Goal: Information Seeking & Learning: Find specific fact

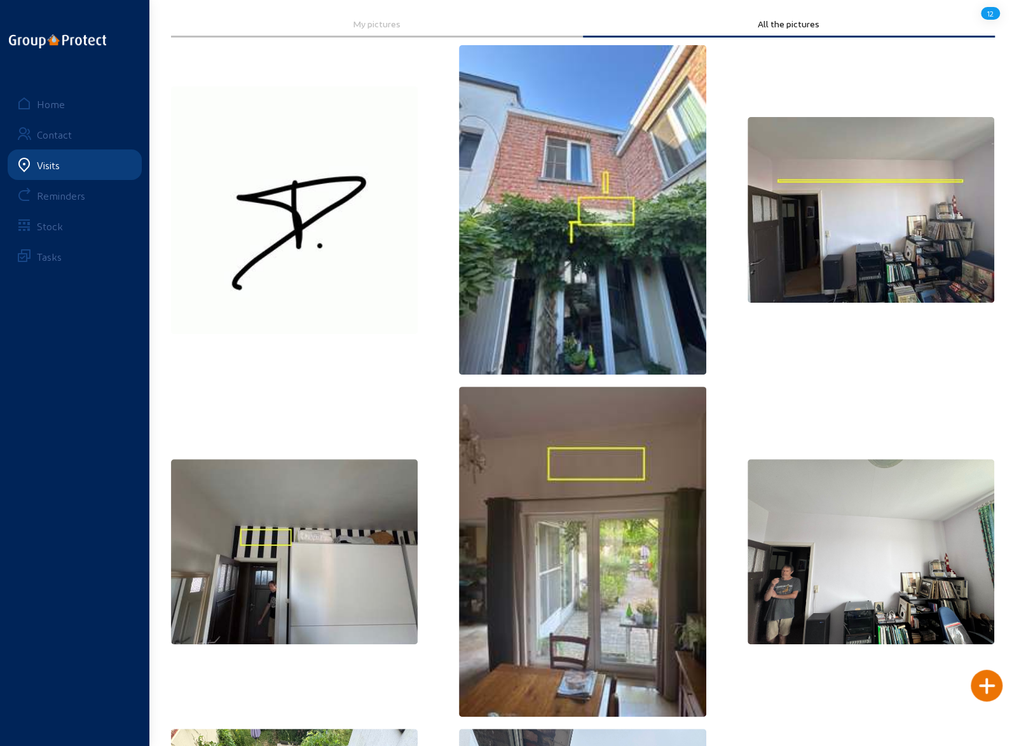
scroll to position [11, 0]
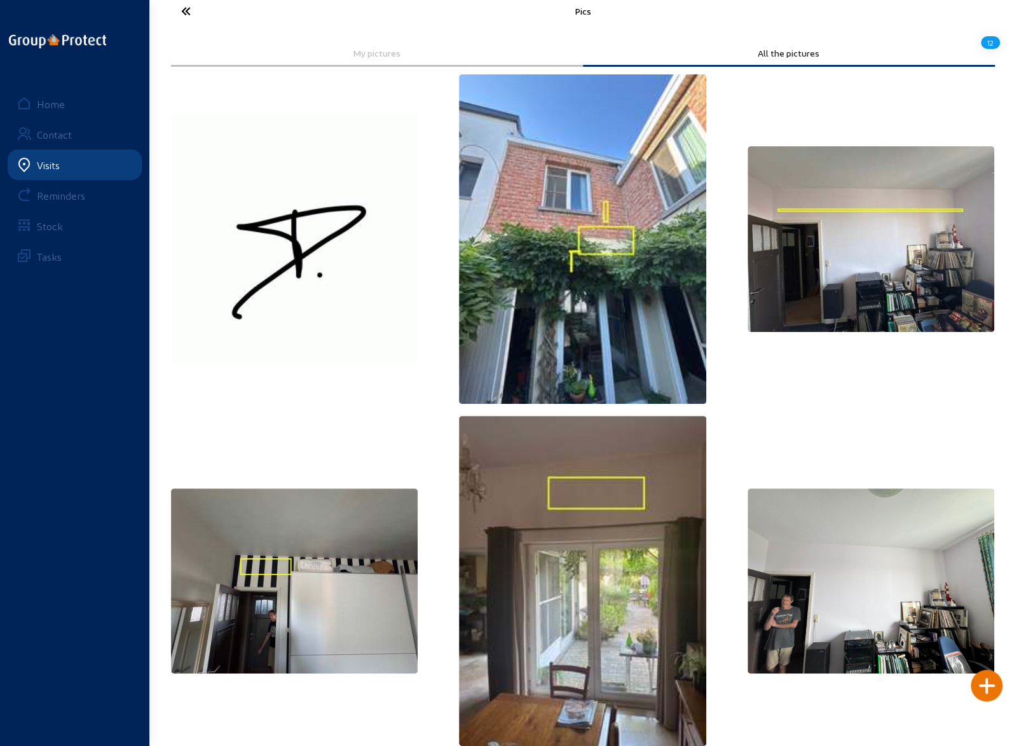
click at [579, 251] on img at bounding box center [582, 238] width 247 height 329
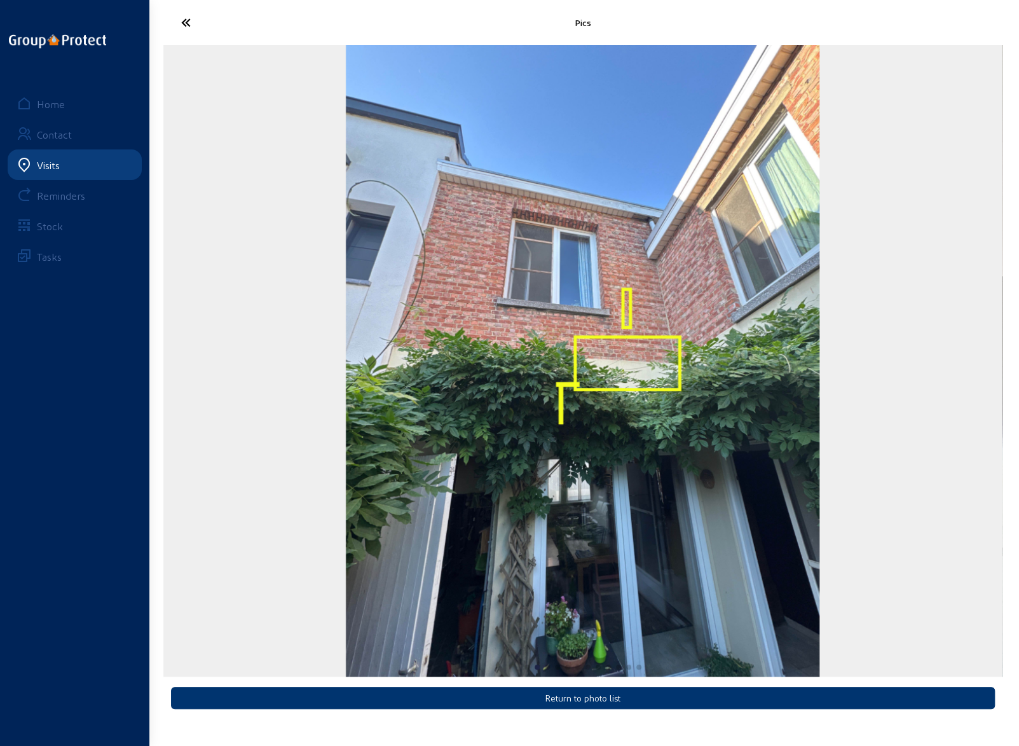
scroll to position [0, 0]
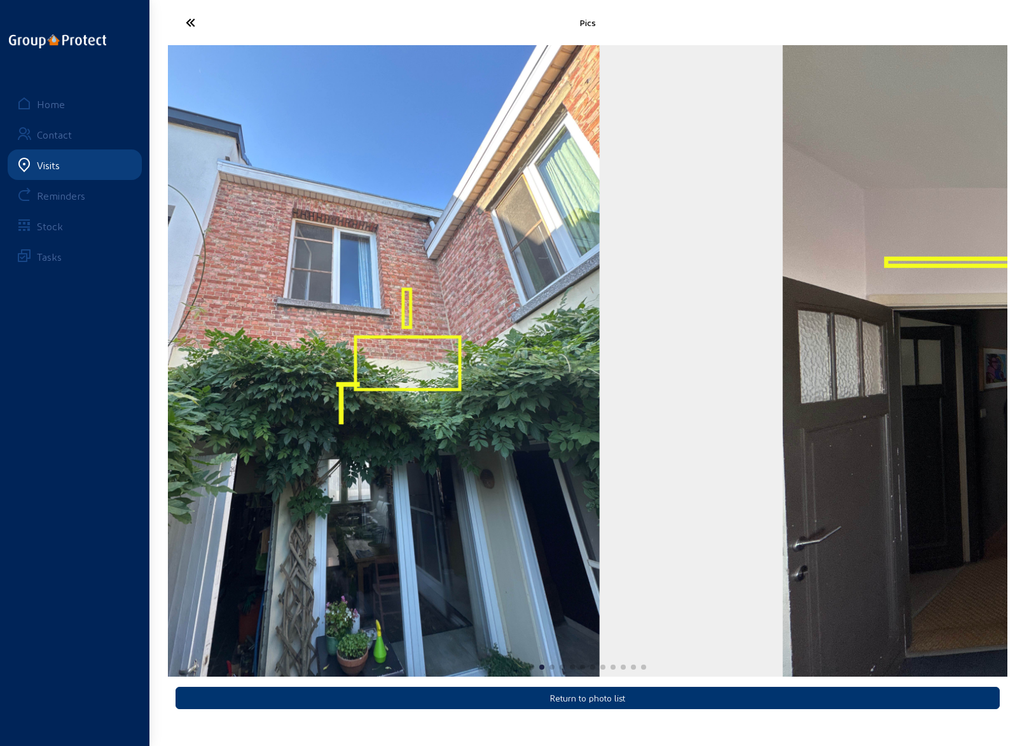
click at [416, 363] on img "2 / 12" at bounding box center [363, 360] width 474 height 631
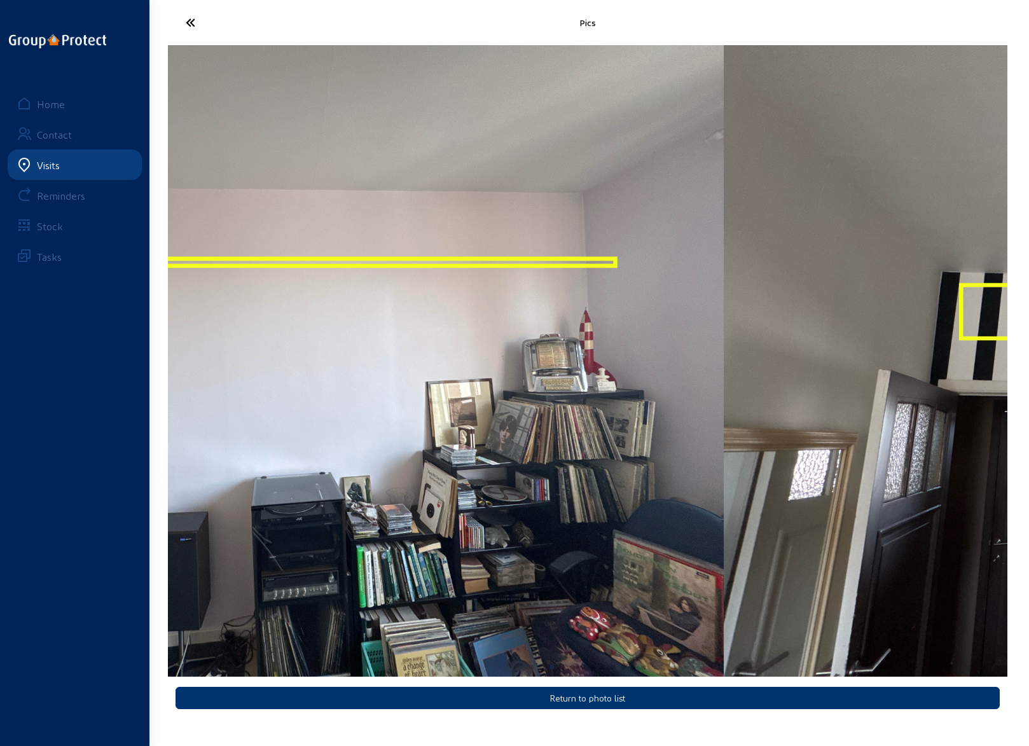
click at [394, 389] on img "3 / 12" at bounding box center [303, 360] width 839 height 631
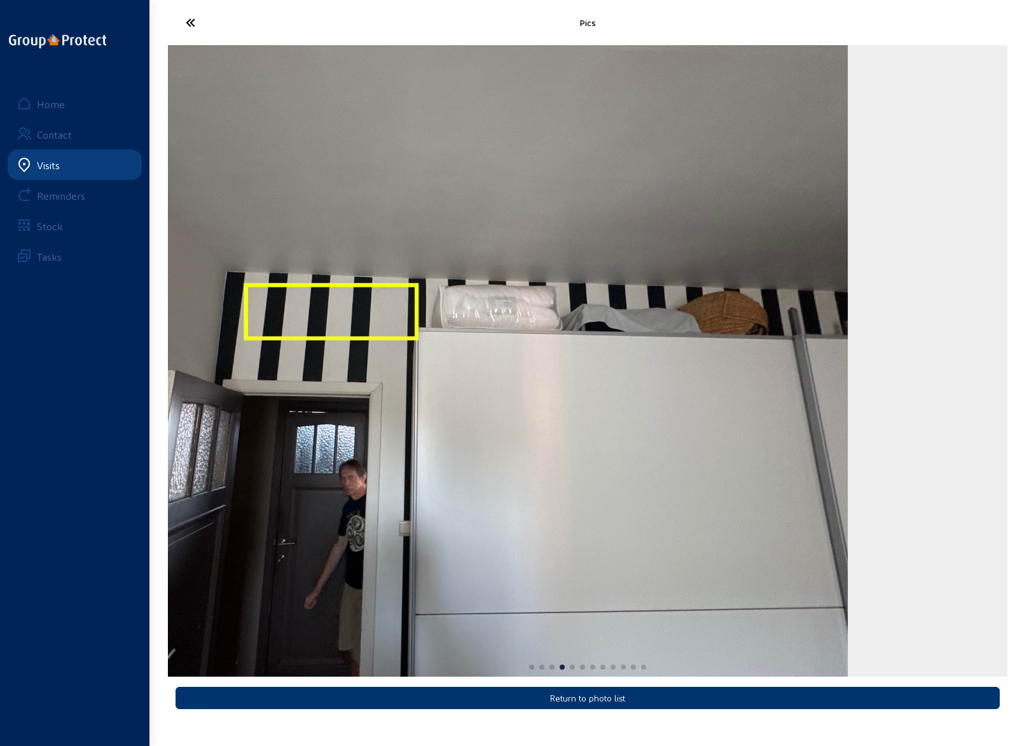
click at [442, 382] on img "4 / 12" at bounding box center [427, 360] width 839 height 631
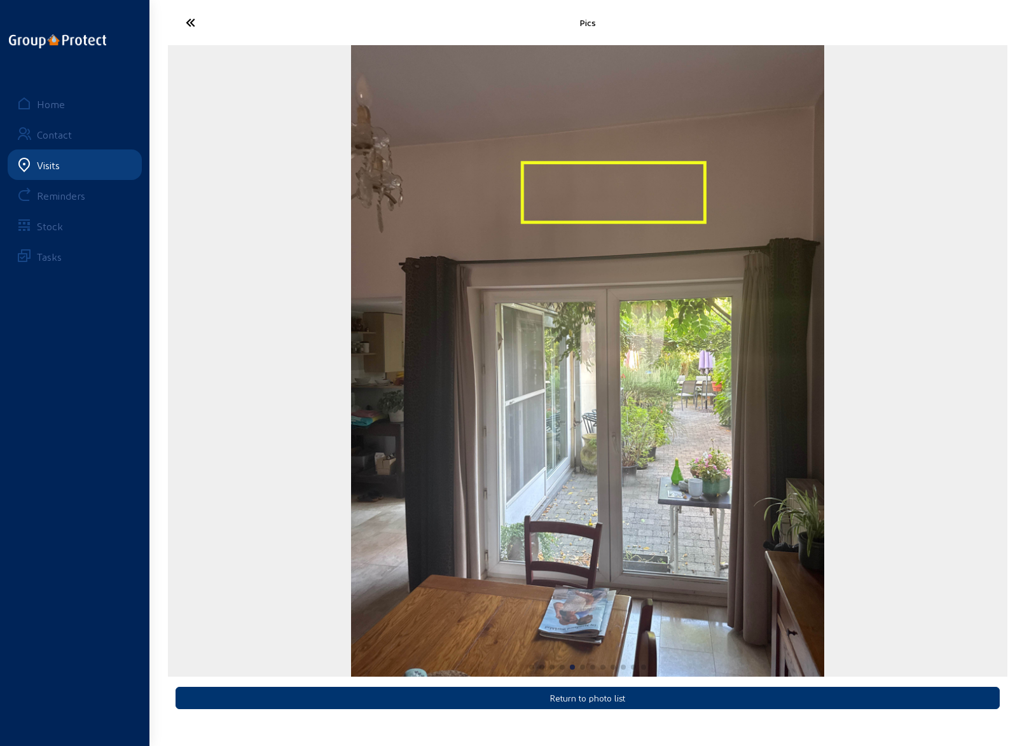
click at [401, 384] on img "5 / 12" at bounding box center [588, 360] width 474 height 631
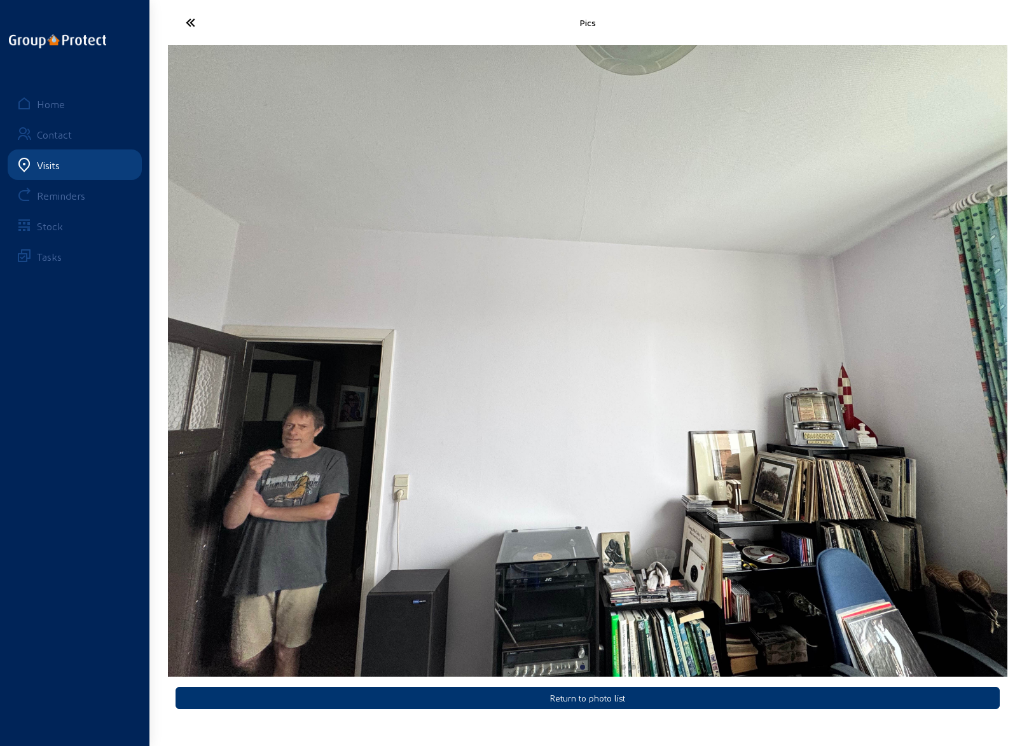
click at [371, 385] on img "6 / 12" at bounding box center [587, 360] width 839 height 631
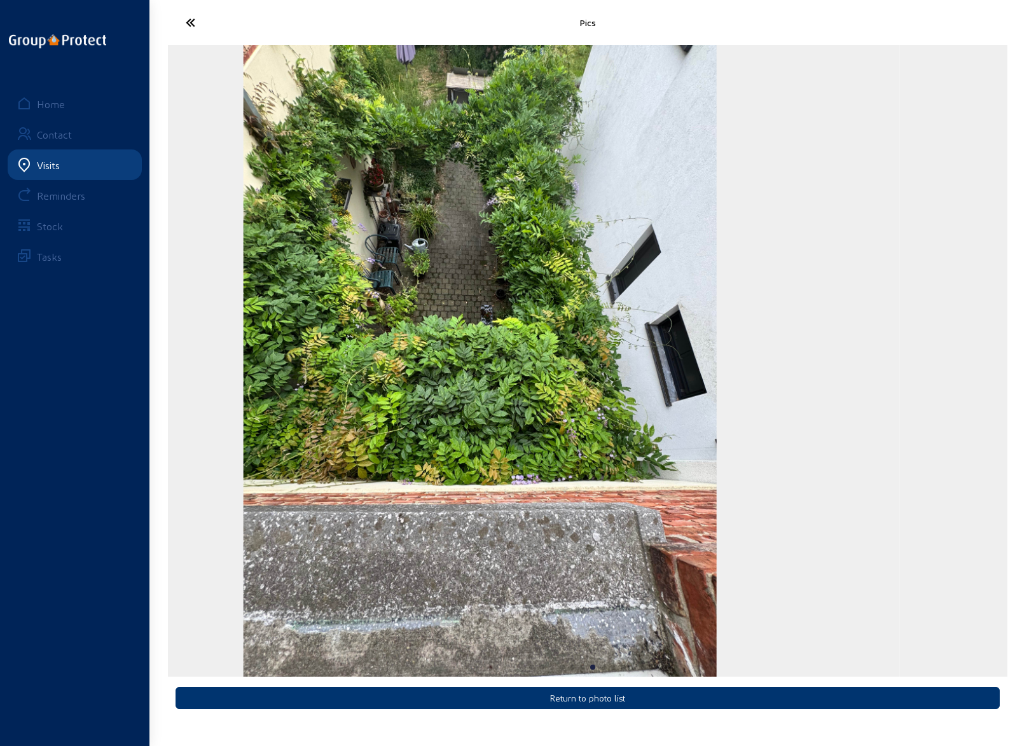
click at [417, 397] on img "7 / 12" at bounding box center [480, 360] width 474 height 631
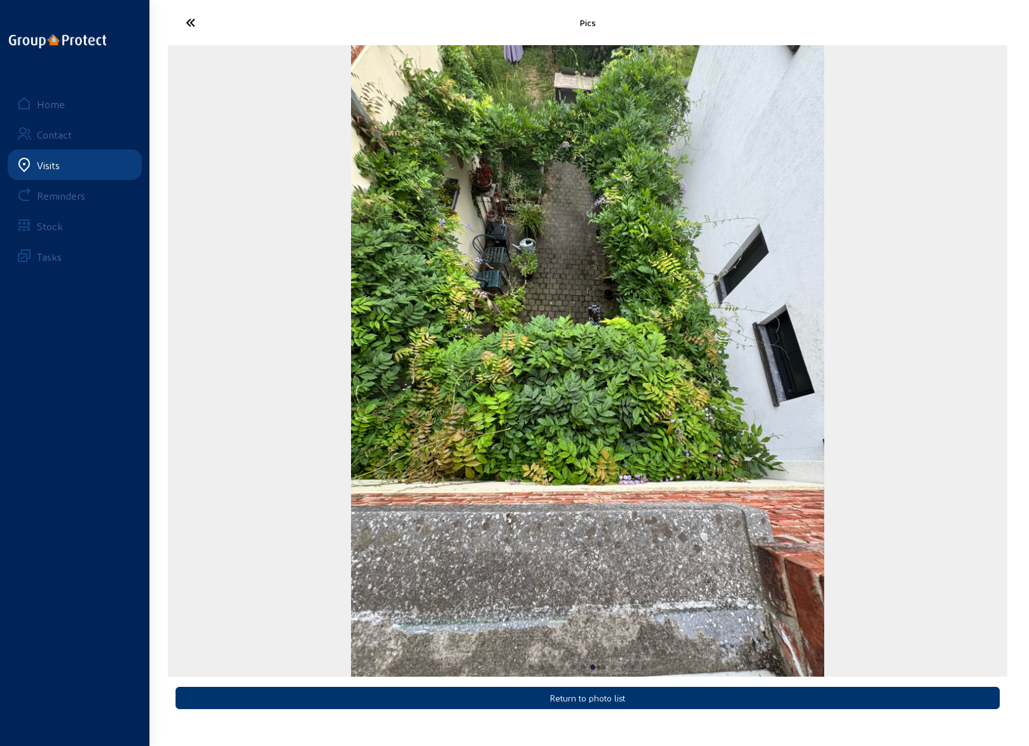
click at [189, 19] on icon at bounding box center [237, 22] width 117 height 22
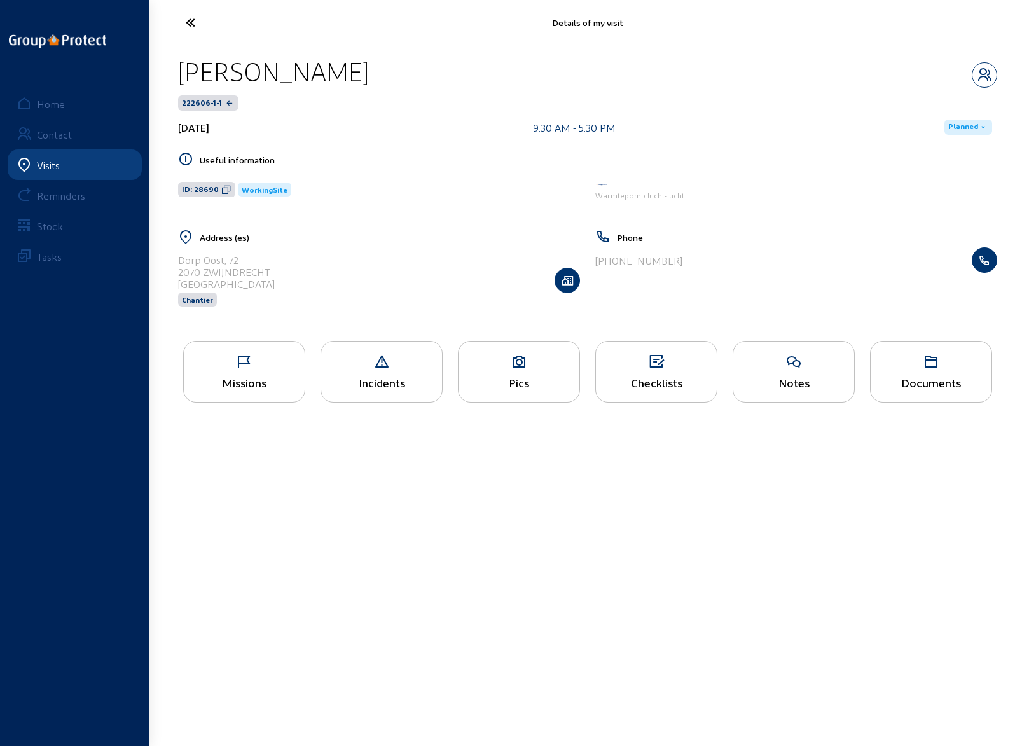
click at [245, 367] on icon at bounding box center [244, 361] width 121 height 15
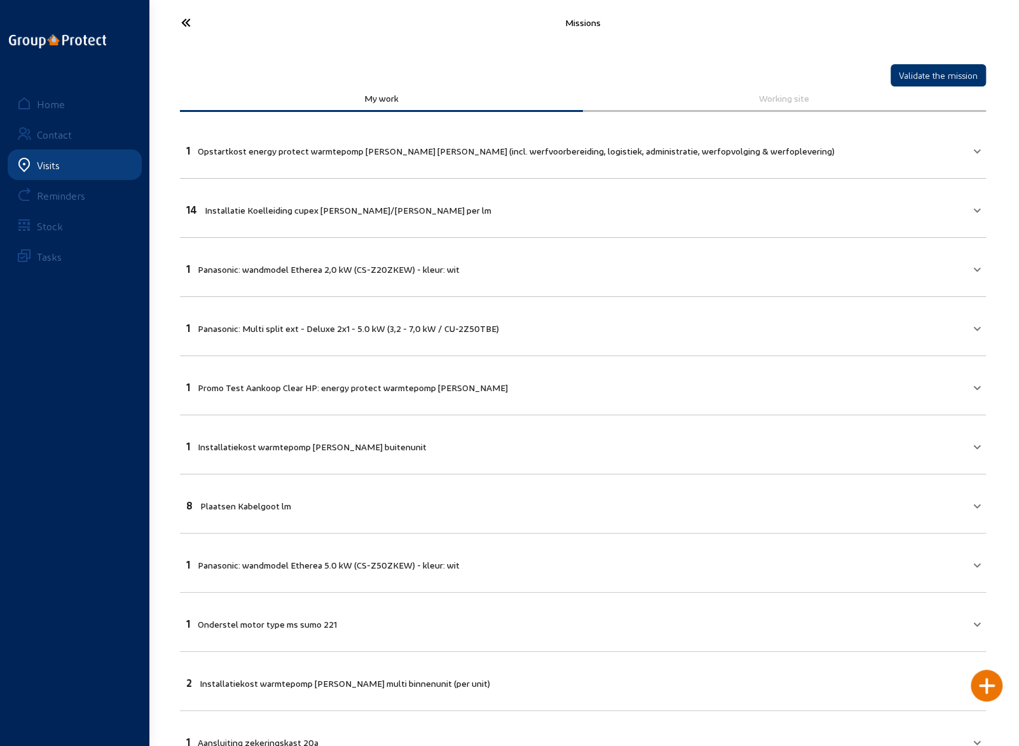
click at [186, 24] on icon at bounding box center [233, 22] width 117 height 22
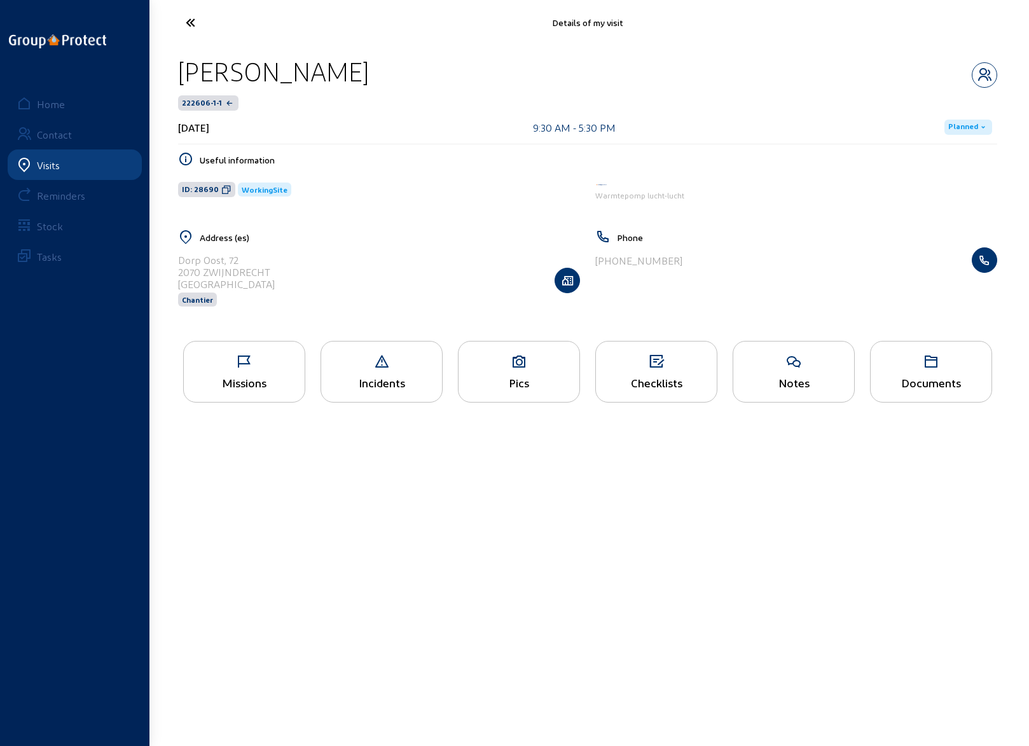
click at [511, 367] on icon at bounding box center [518, 361] width 121 height 15
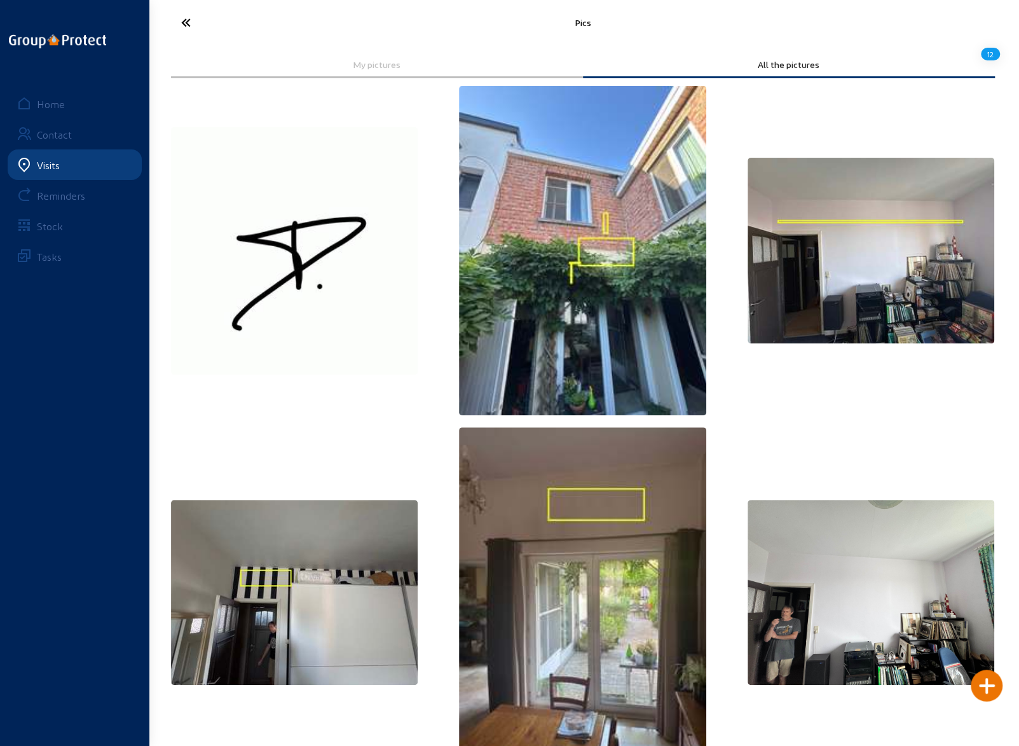
click at [183, 25] on icon at bounding box center [233, 22] width 117 height 22
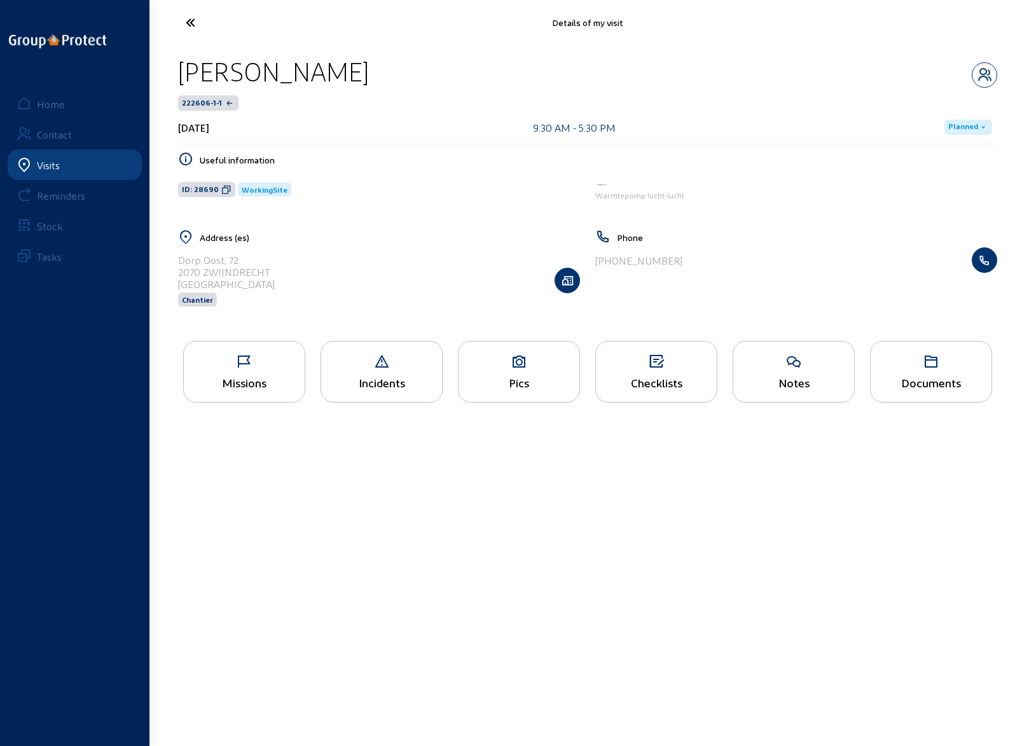
click at [192, 18] on icon at bounding box center [237, 22] width 117 height 22
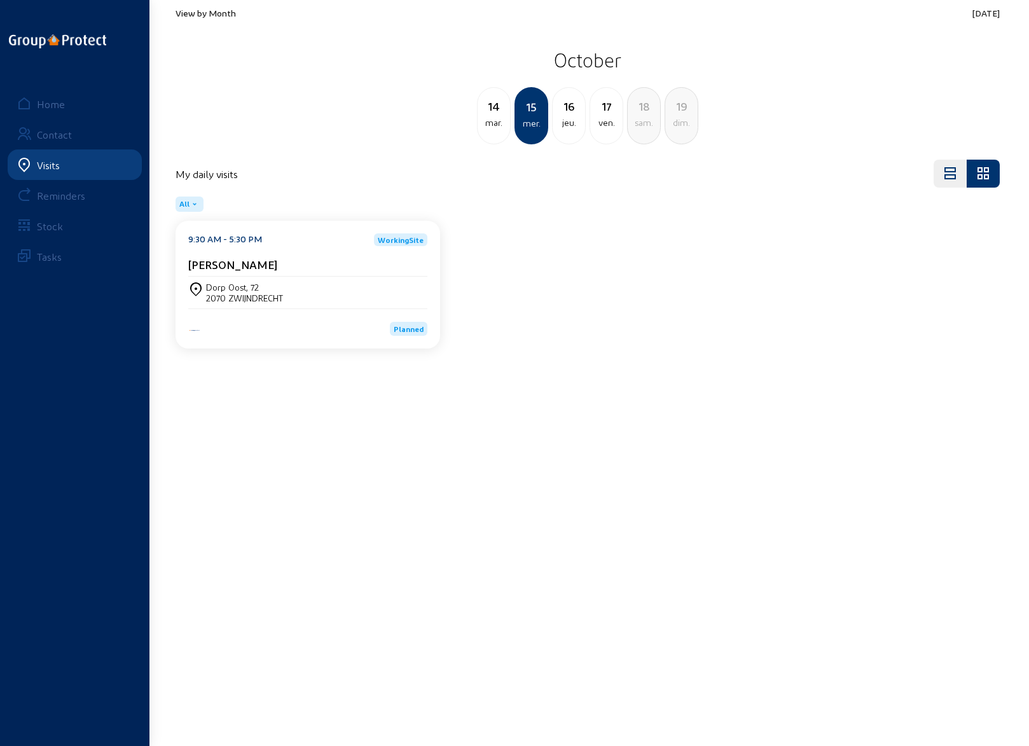
click at [492, 116] on div "mar." at bounding box center [493, 122] width 32 height 15
click at [492, 116] on div "lun." at bounding box center [493, 122] width 32 height 15
click at [239, 278] on div "[STREET_ADDRESS]" at bounding box center [307, 293] width 239 height 32
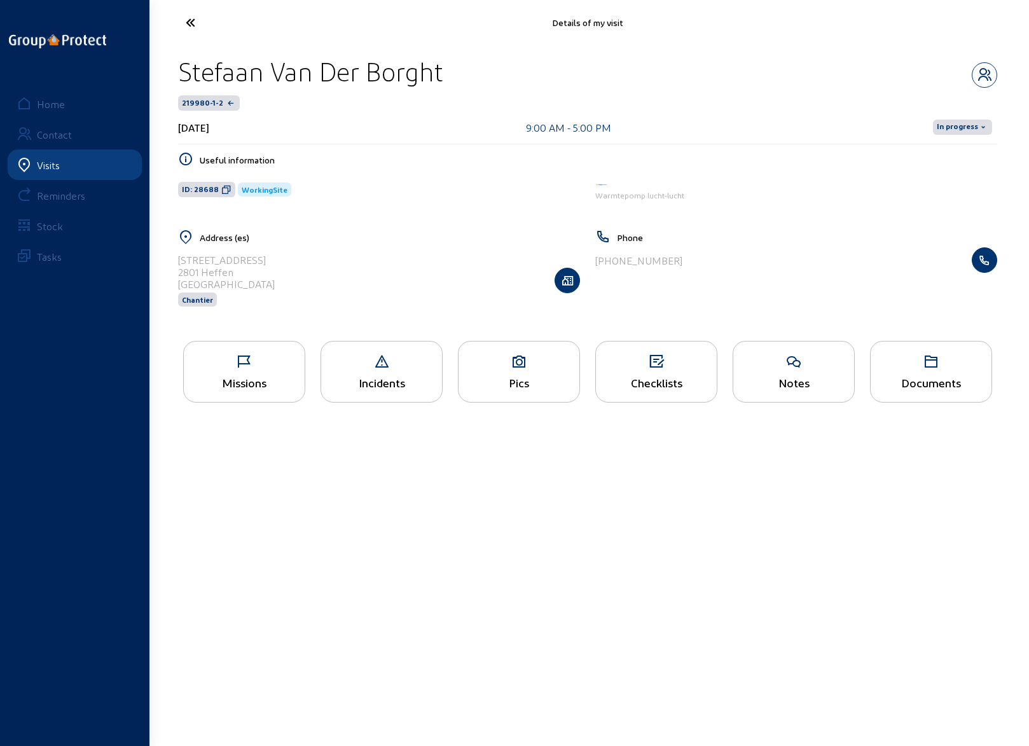
click at [254, 362] on icon at bounding box center [244, 361] width 121 height 15
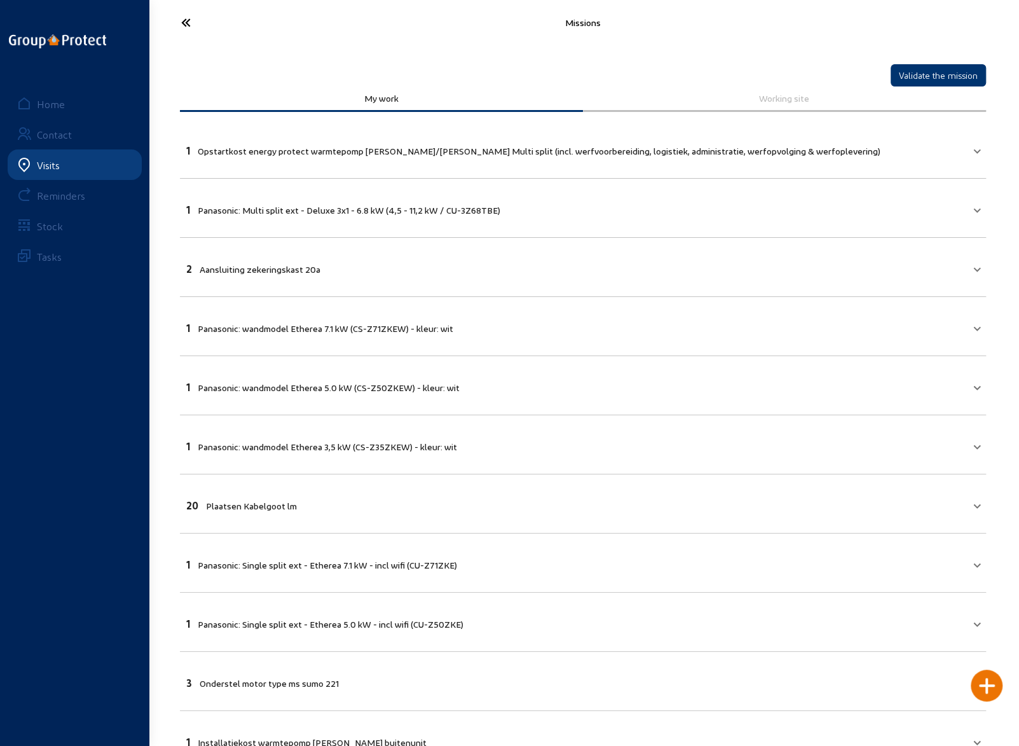
click at [186, 20] on icon at bounding box center [233, 22] width 117 height 22
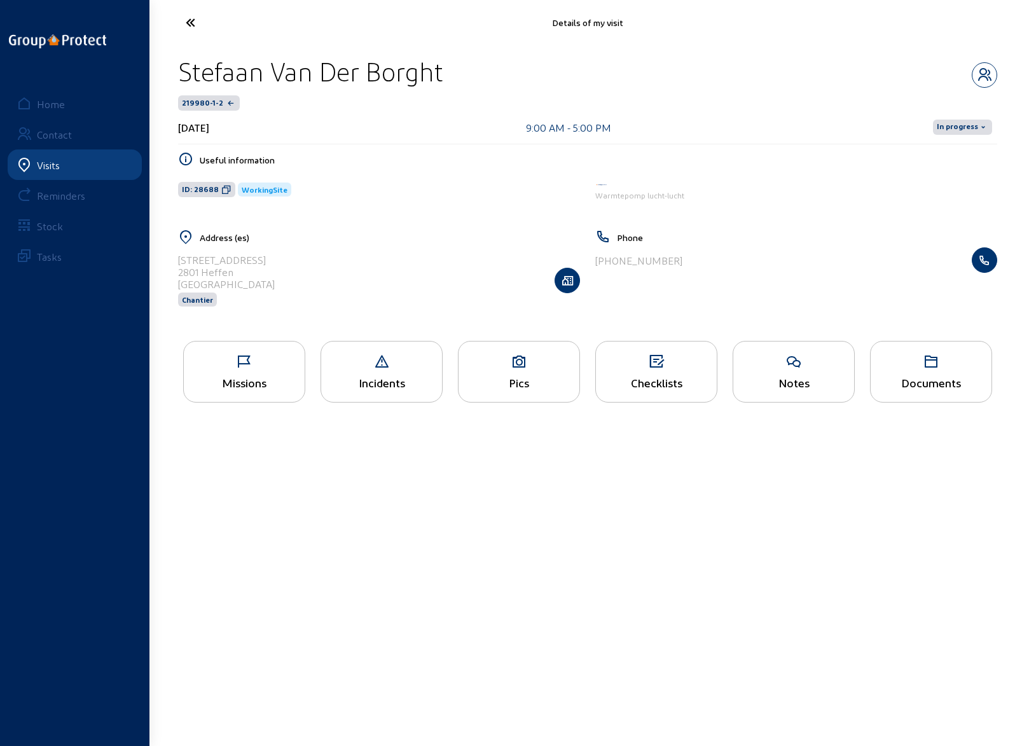
click at [526, 369] on div "Pics" at bounding box center [519, 372] width 122 height 62
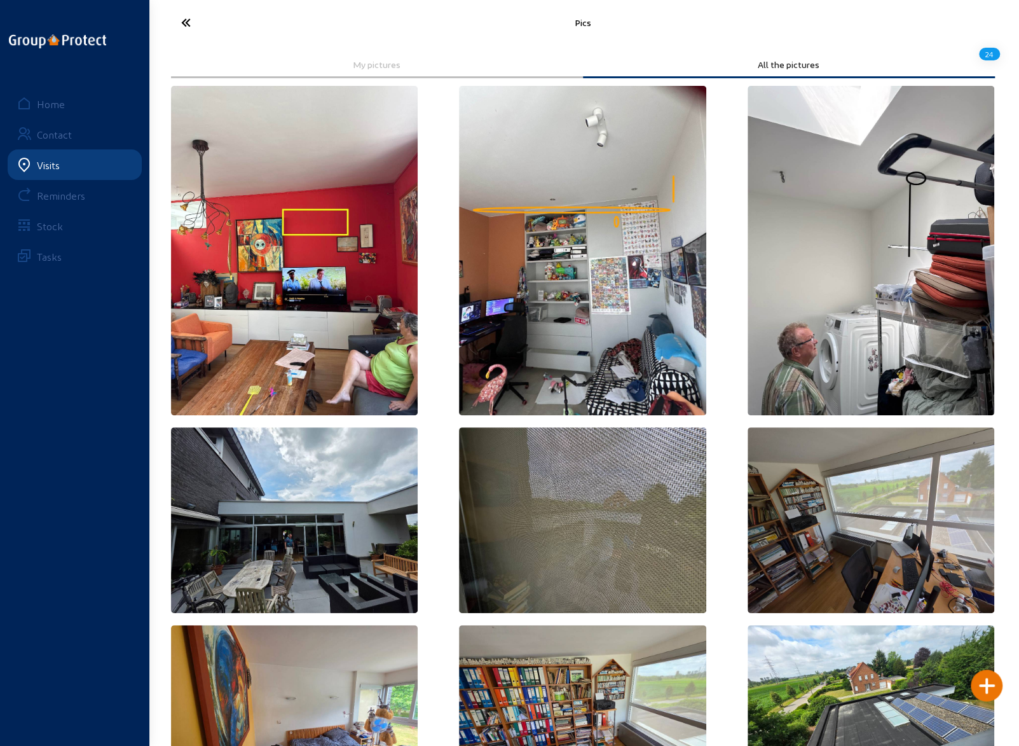
click at [188, 24] on icon at bounding box center [233, 22] width 117 height 22
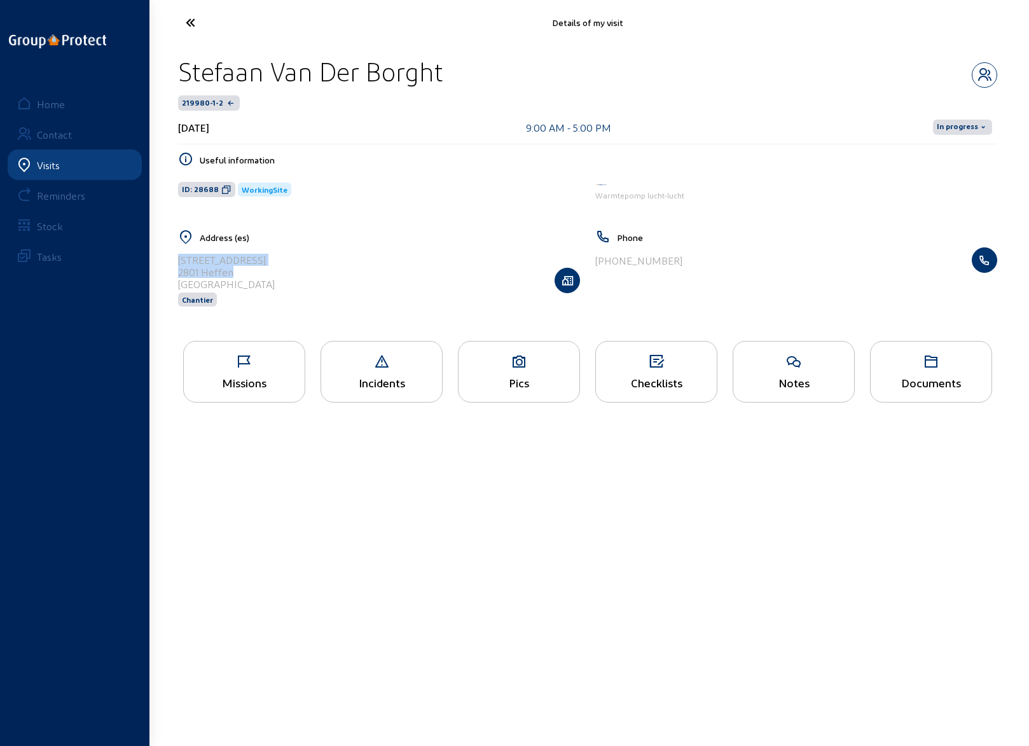
drag, startPoint x: 238, startPoint y: 269, endPoint x: 178, endPoint y: 260, distance: 60.4
click at [178, 260] on div "[STREET_ADDRESS]" at bounding box center [379, 279] width 402 height 65
copy cam-list-title "[STREET_ADDRESS]"
